Goal: Use online tool/utility: Utilize a website feature to perform a specific function

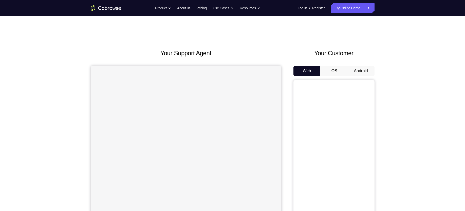
click at [367, 74] on button "Android" at bounding box center [360, 71] width 27 height 10
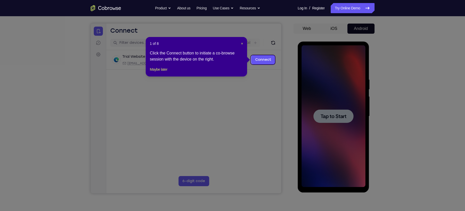
click at [336, 121] on icon at bounding box center [235, 105] width 470 height 211
click at [242, 43] on span "×" at bounding box center [242, 44] width 2 height 4
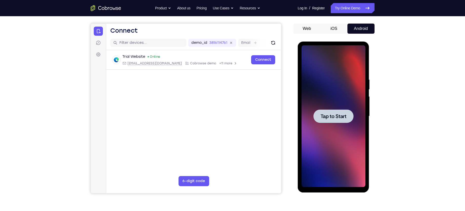
click at [320, 114] on span "Tap to Start" at bounding box center [333, 116] width 26 height 5
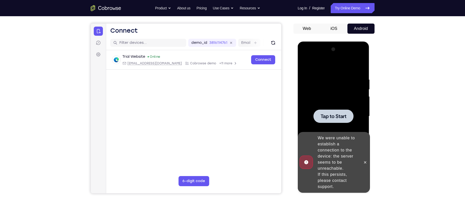
click at [329, 112] on div at bounding box center [333, 115] width 40 height 13
click at [330, 114] on span "Tap to Start" at bounding box center [333, 116] width 26 height 5
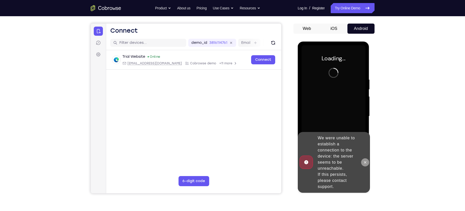
click at [365, 159] on button at bounding box center [365, 162] width 8 height 8
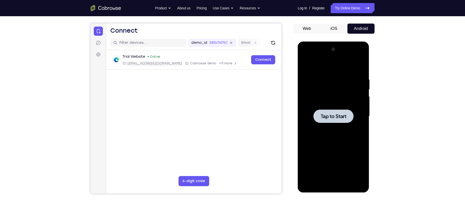
click at [331, 112] on div at bounding box center [333, 115] width 40 height 13
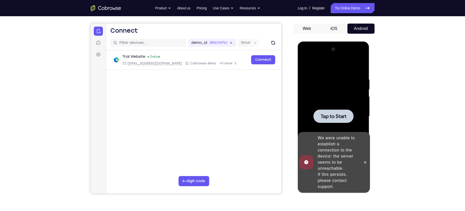
click at [325, 111] on div at bounding box center [333, 115] width 40 height 13
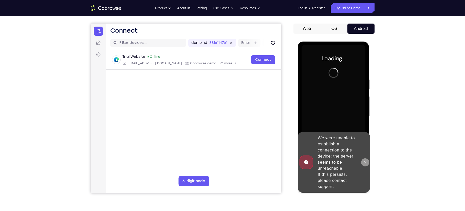
click at [364, 160] on icon at bounding box center [365, 162] width 4 height 4
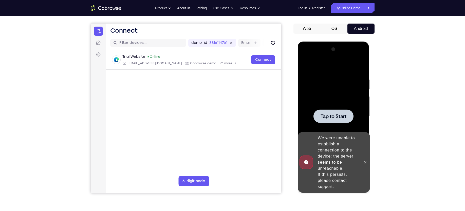
click at [334, 127] on div at bounding box center [333, 116] width 64 height 142
click at [334, 105] on div at bounding box center [333, 116] width 64 height 142
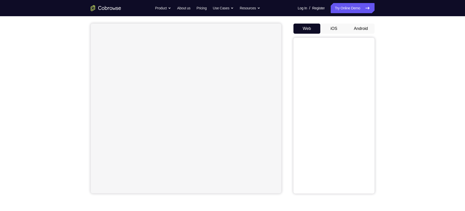
scroll to position [42, 0]
click at [361, 28] on button "Android" at bounding box center [360, 29] width 27 height 10
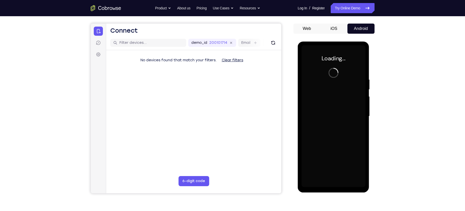
scroll to position [0, 0]
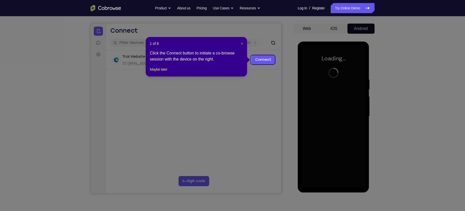
click at [241, 44] on span "×" at bounding box center [242, 44] width 2 height 4
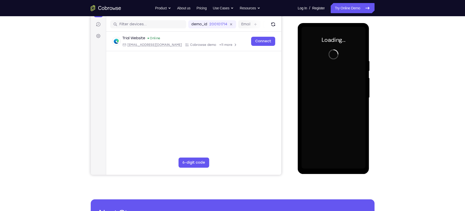
scroll to position [59, 0]
